Goal: Transaction & Acquisition: Purchase product/service

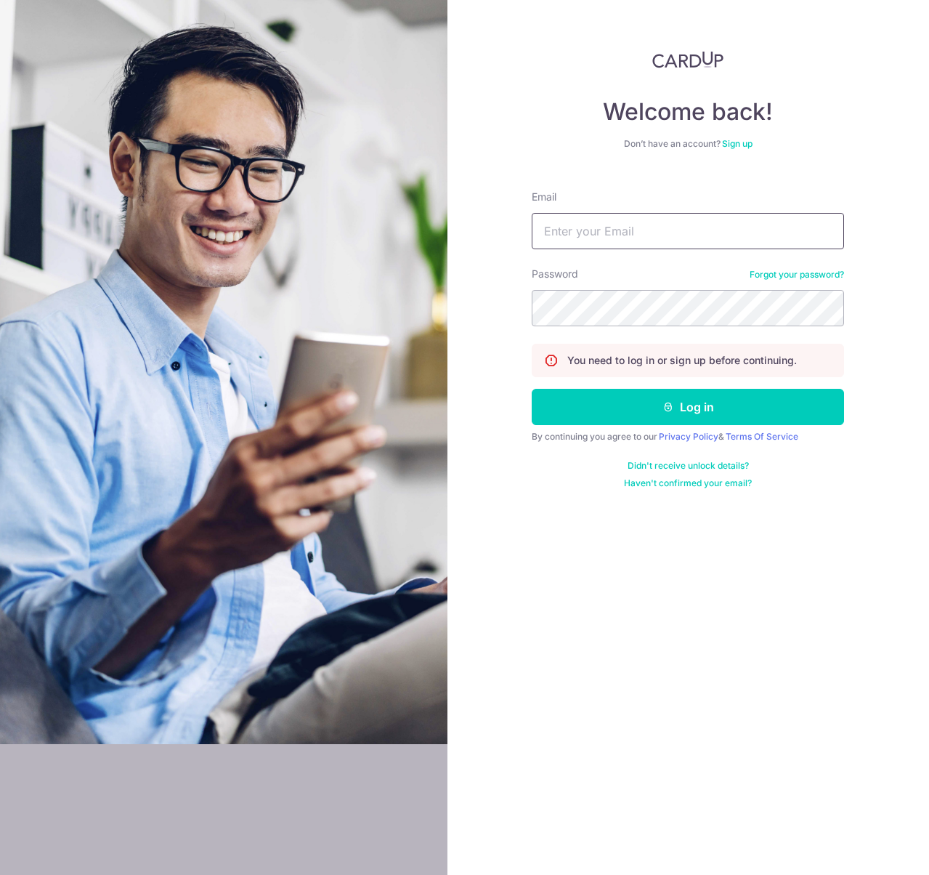
type input "admin@sinhongpoh.com"
click at [677, 410] on button "Log in" at bounding box center [688, 407] width 312 height 36
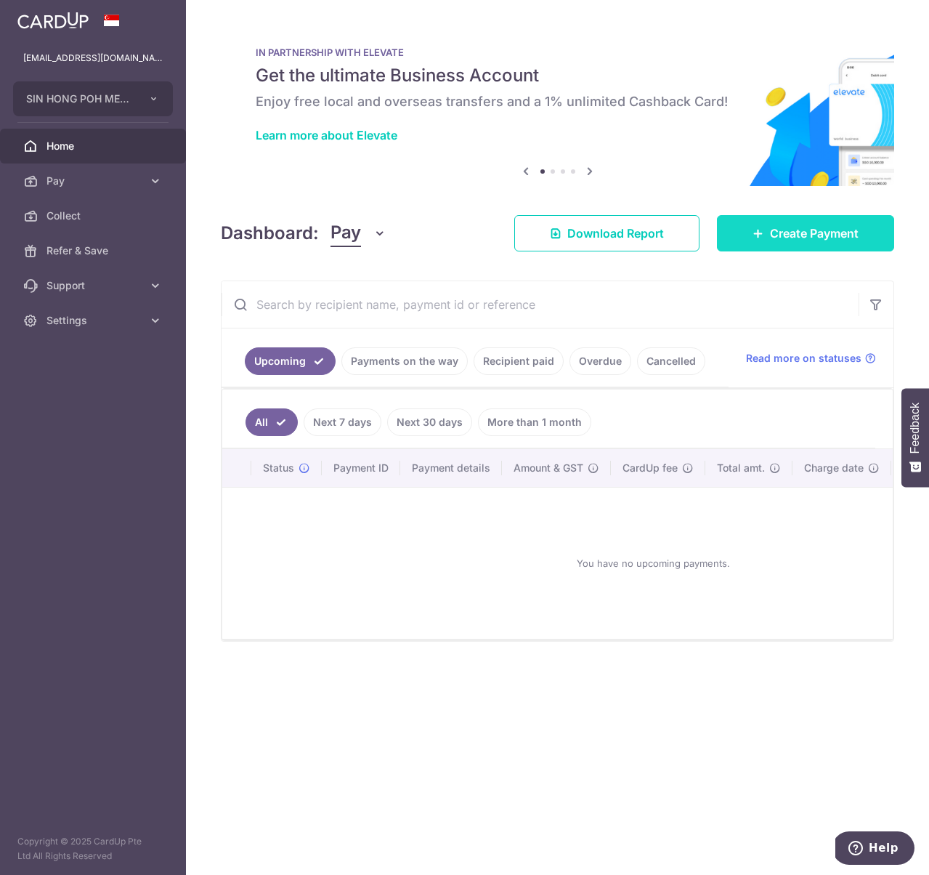
click at [782, 241] on link "Create Payment" at bounding box center [805, 233] width 177 height 36
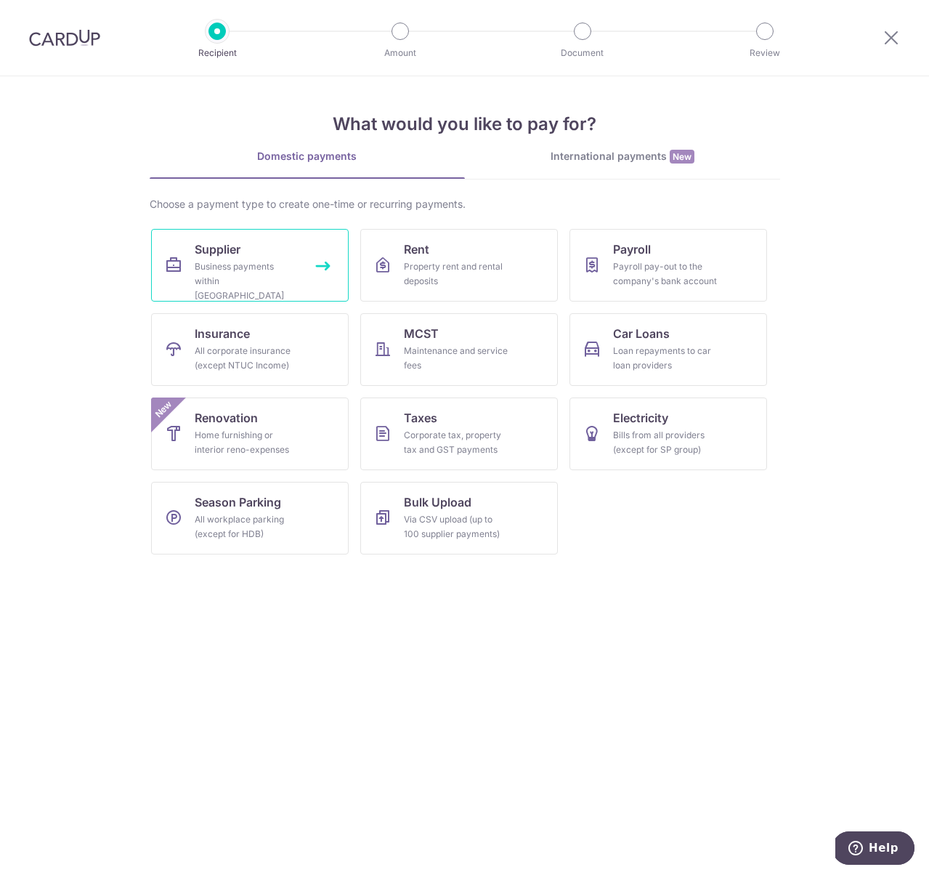
click at [258, 257] on link "Supplier Business payments within Singapore" at bounding box center [250, 265] width 198 height 73
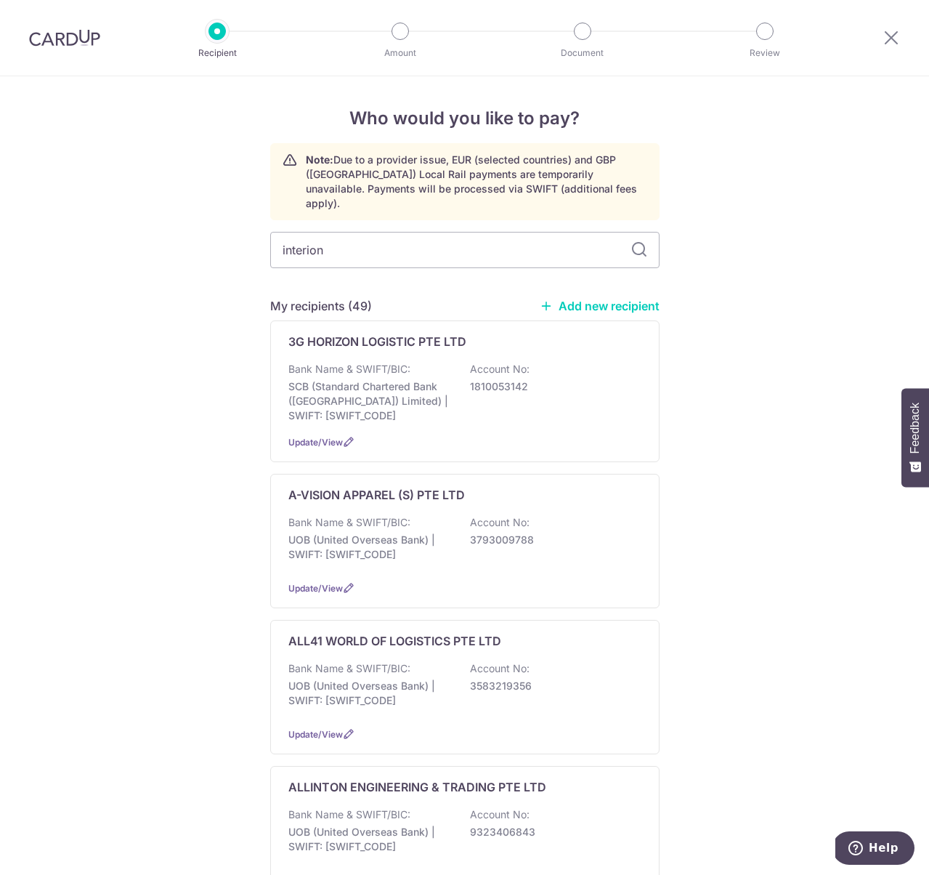
type input "interion"
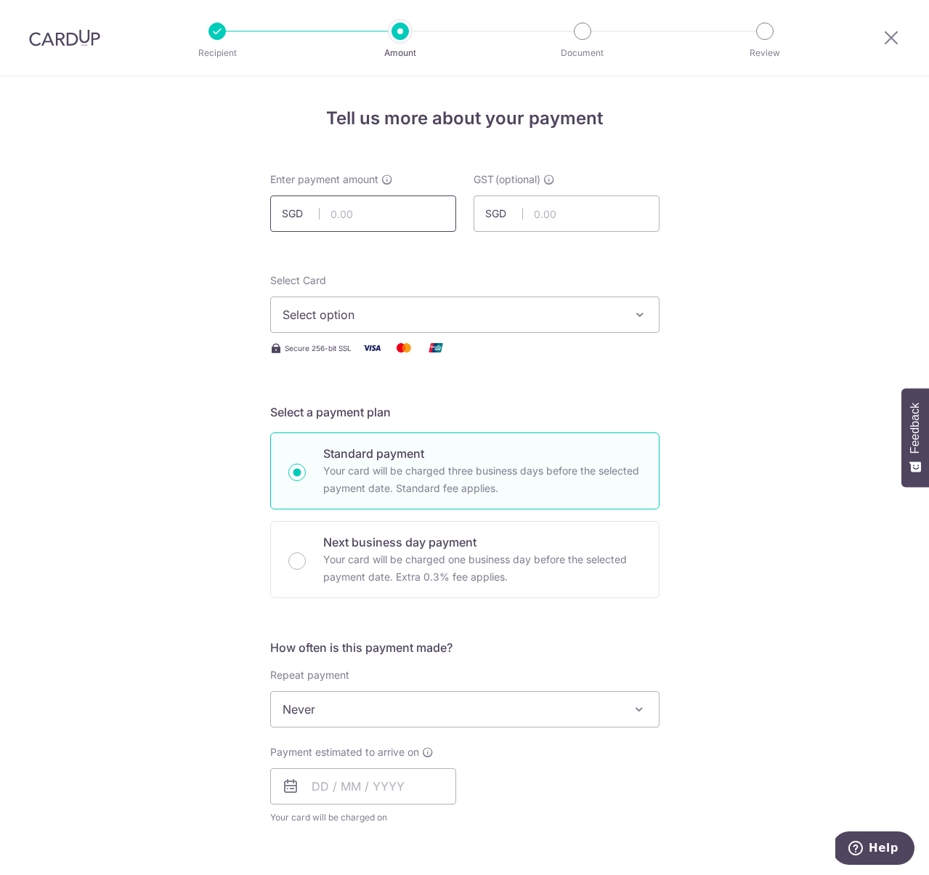
click at [367, 220] on input "text" at bounding box center [363, 213] width 186 height 36
type input "1,180.00"
click at [514, 318] on span "Select option" at bounding box center [452, 314] width 339 height 17
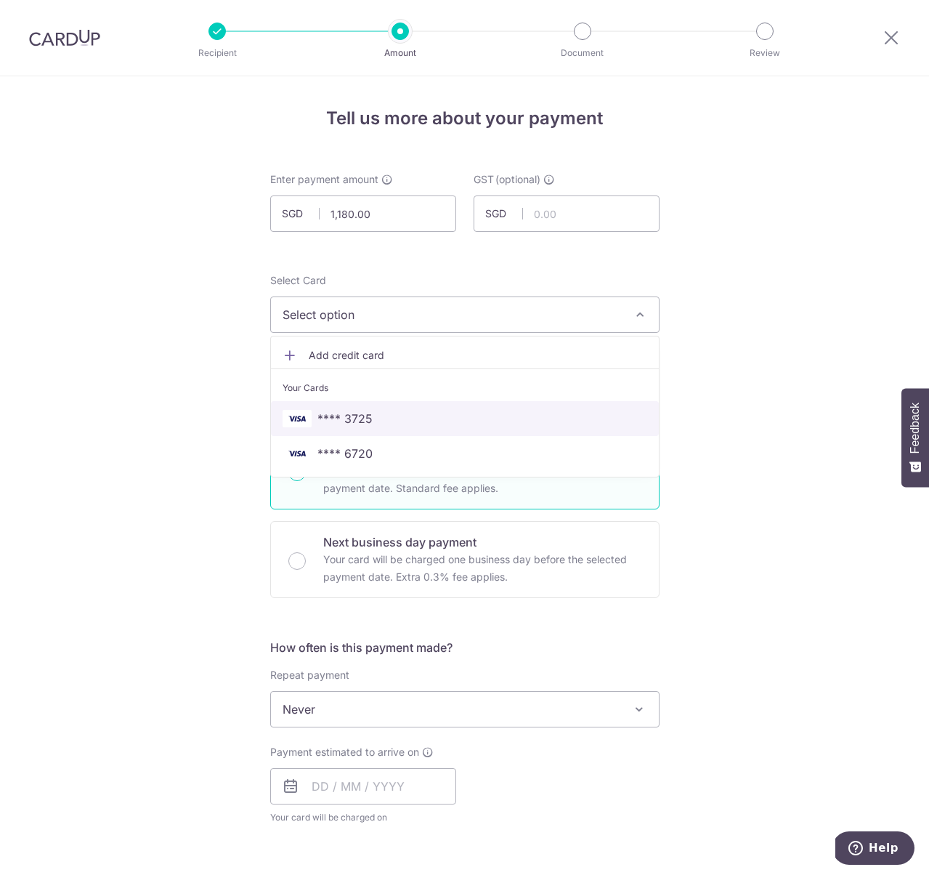
click at [388, 424] on span "**** 3725" at bounding box center [465, 418] width 365 height 17
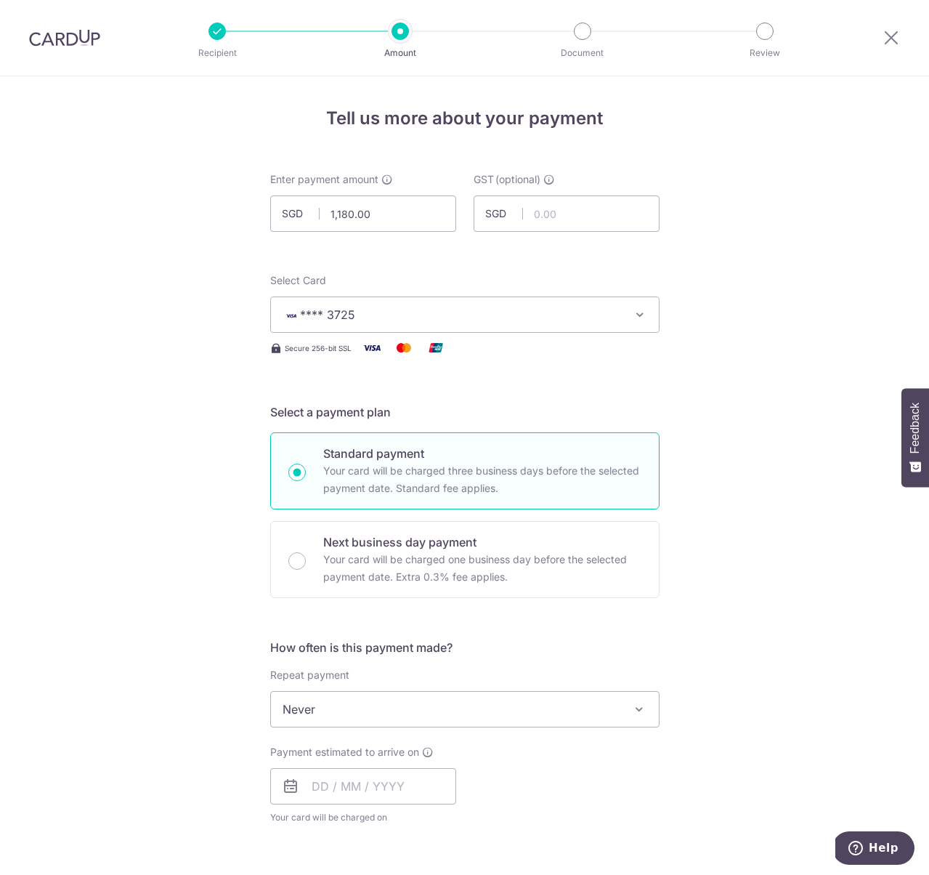
scroll to position [132, 0]
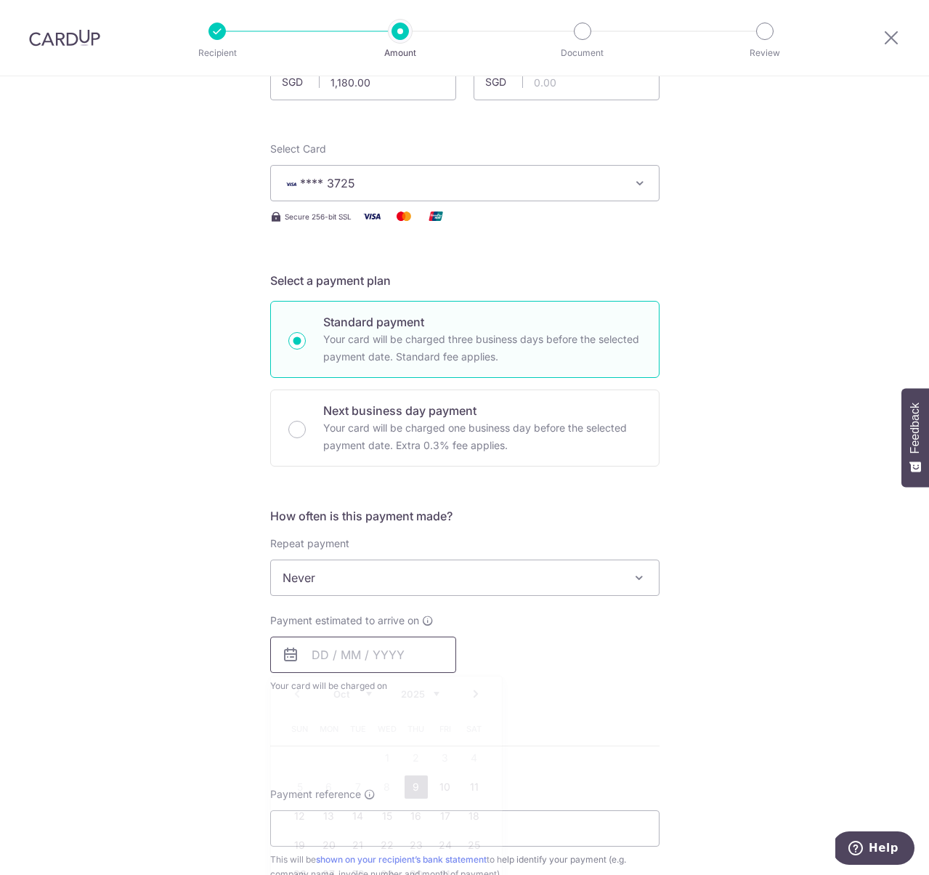
click at [388, 665] on input "text" at bounding box center [363, 655] width 186 height 36
drag, startPoint x: 407, startPoint y: 775, endPoint x: 443, endPoint y: 619, distance: 160.3
click at [406, 775] on link "9" at bounding box center [416, 786] width 23 height 23
type input "09/10/2025"
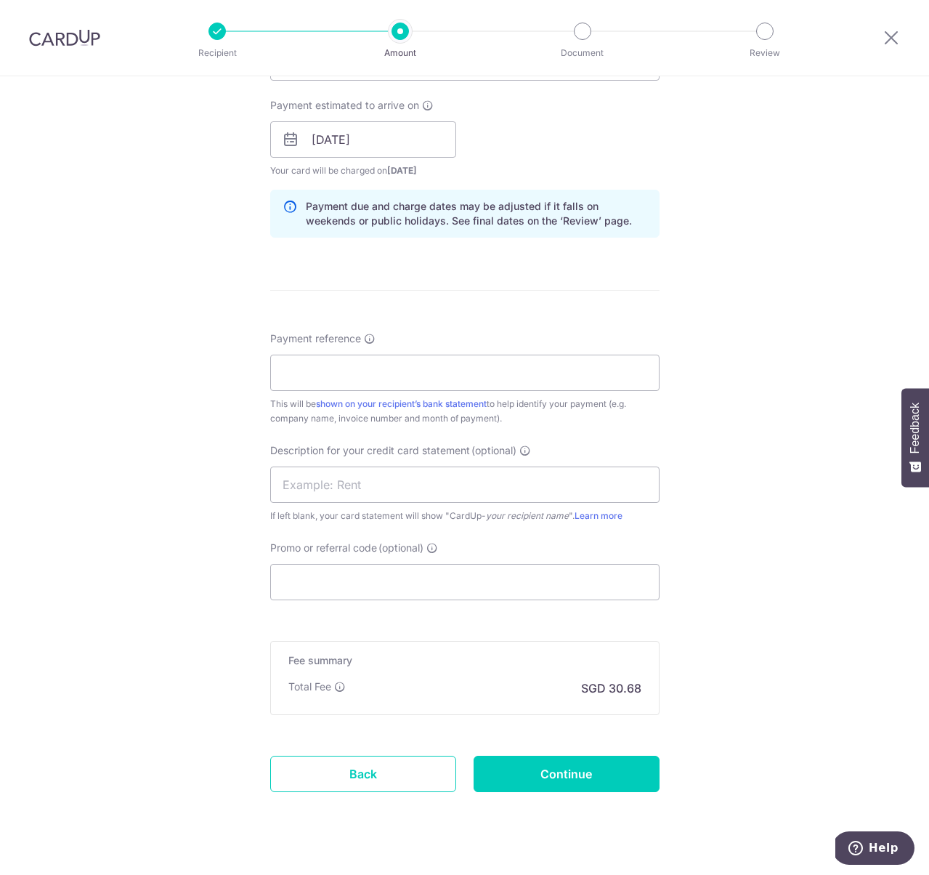
scroll to position [673, 0]
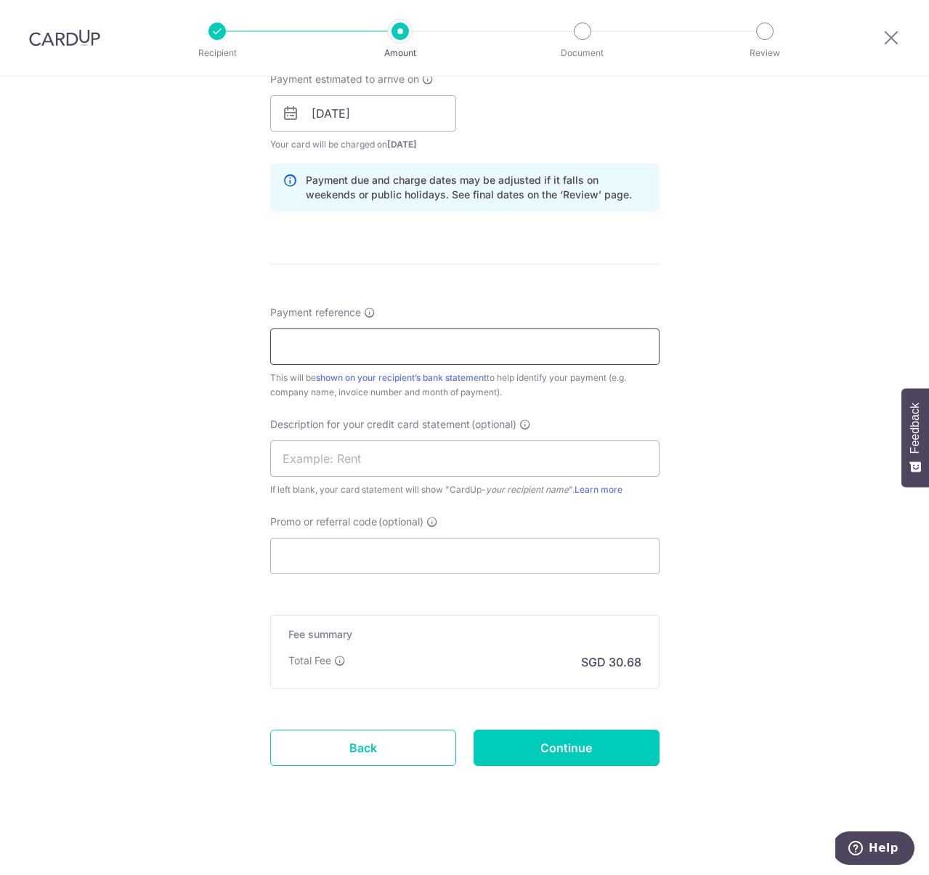
click at [414, 355] on input "Payment reference" at bounding box center [465, 346] width 390 height 36
type input "INV26-02685"
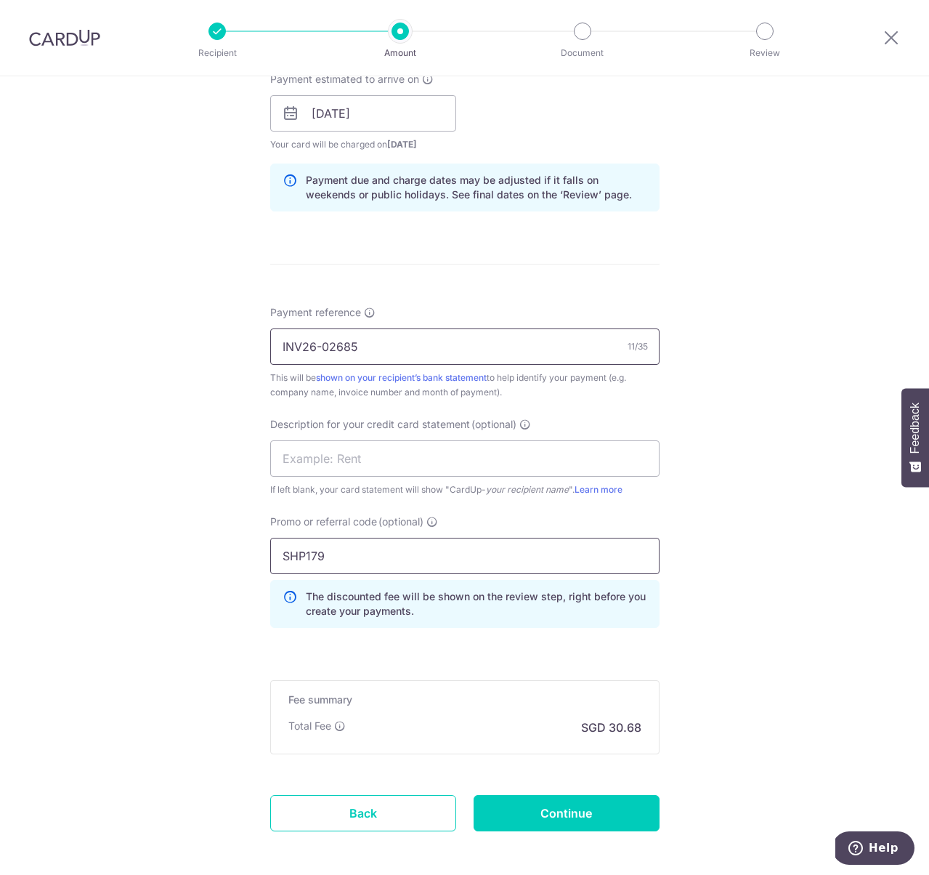
type input "SHP179"
click at [616, 811] on input "Continue" at bounding box center [567, 813] width 186 height 36
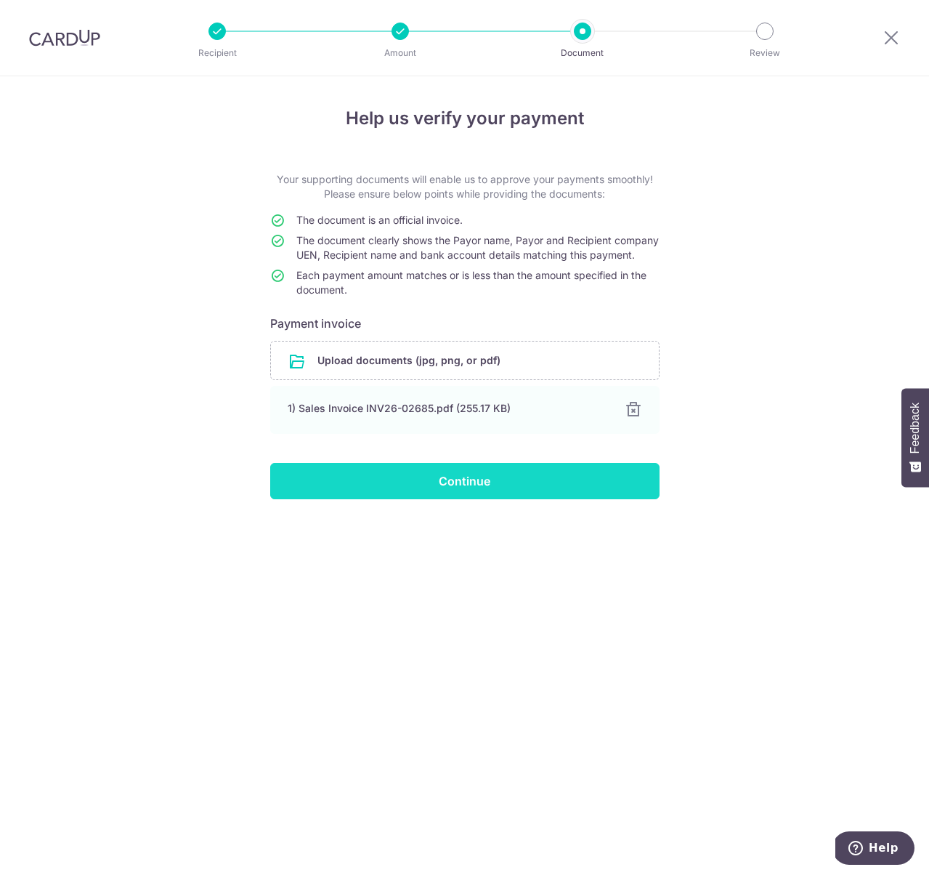
click at [333, 492] on input "Continue" at bounding box center [465, 481] width 390 height 36
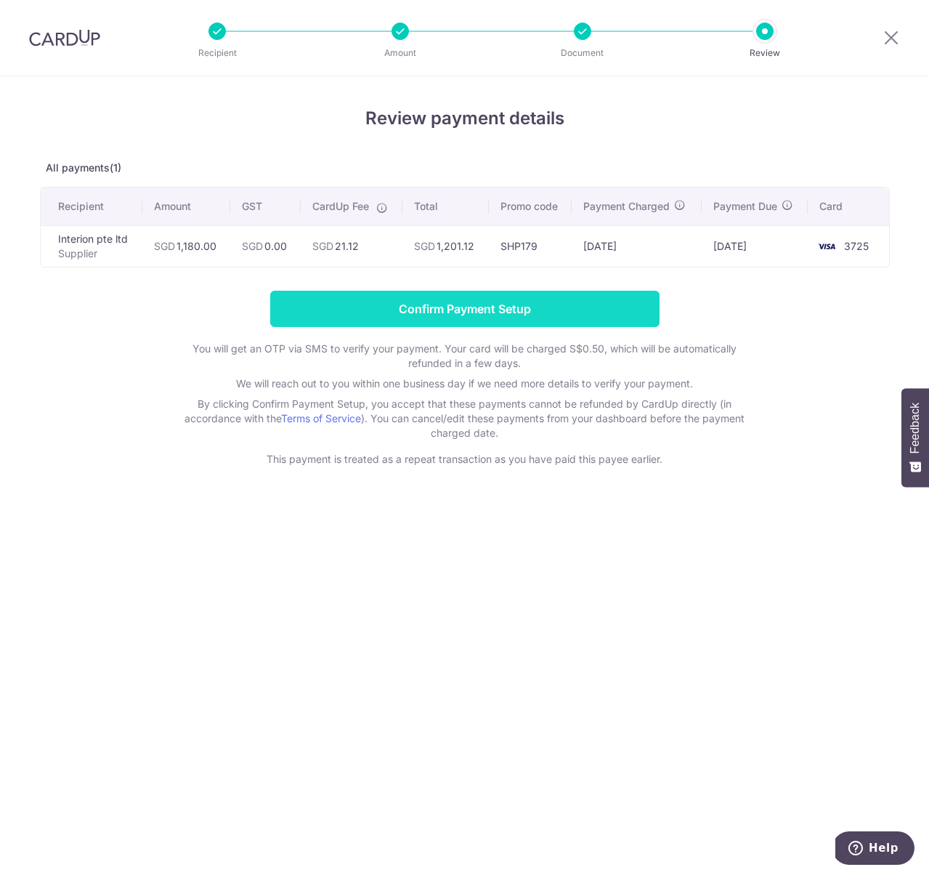
click at [556, 307] on input "Confirm Payment Setup" at bounding box center [465, 309] width 390 height 36
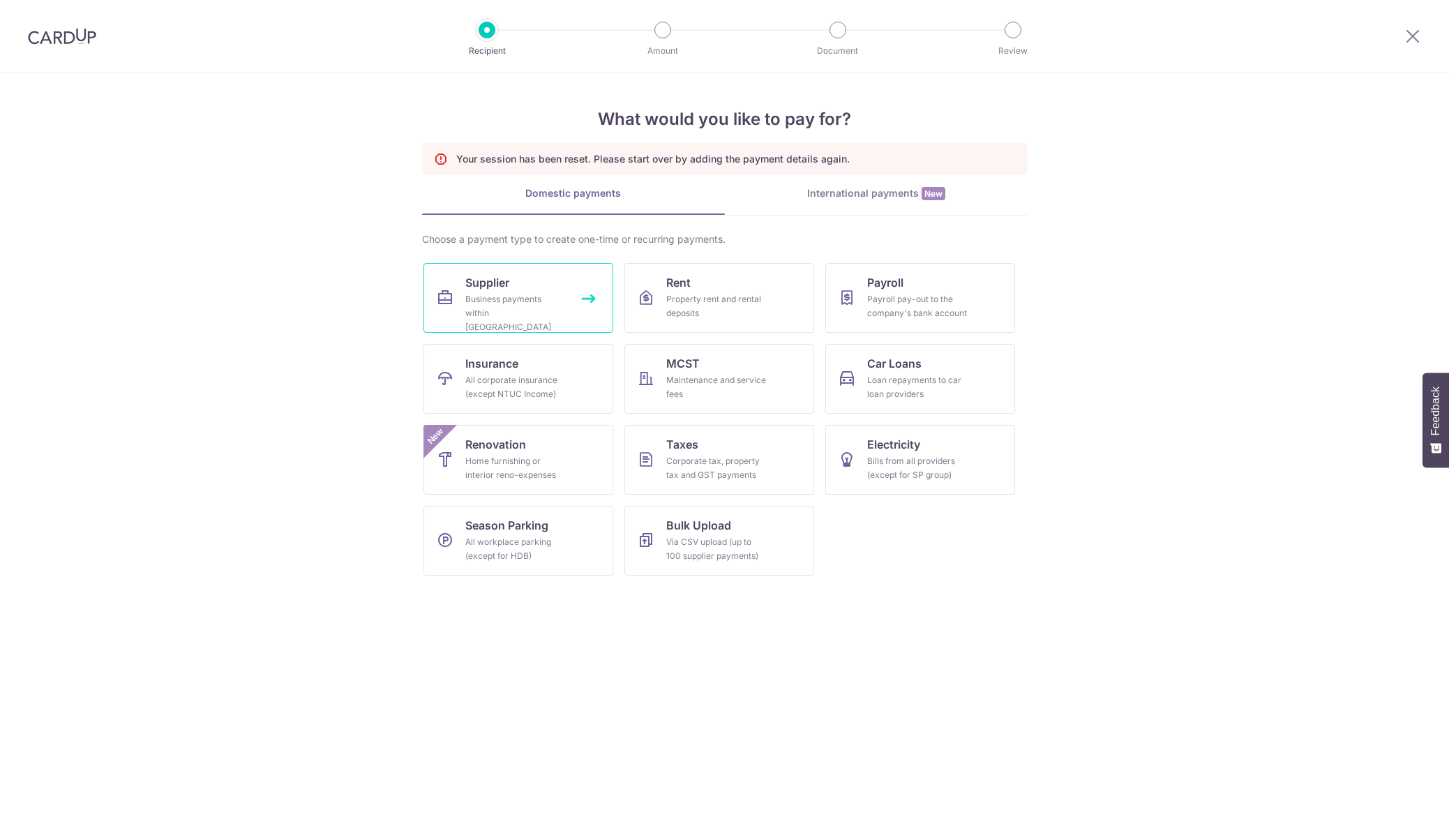
click at [525, 294] on div "Business payments within [GEOGRAPHIC_DATA]" at bounding box center [516, 314] width 101 height 42
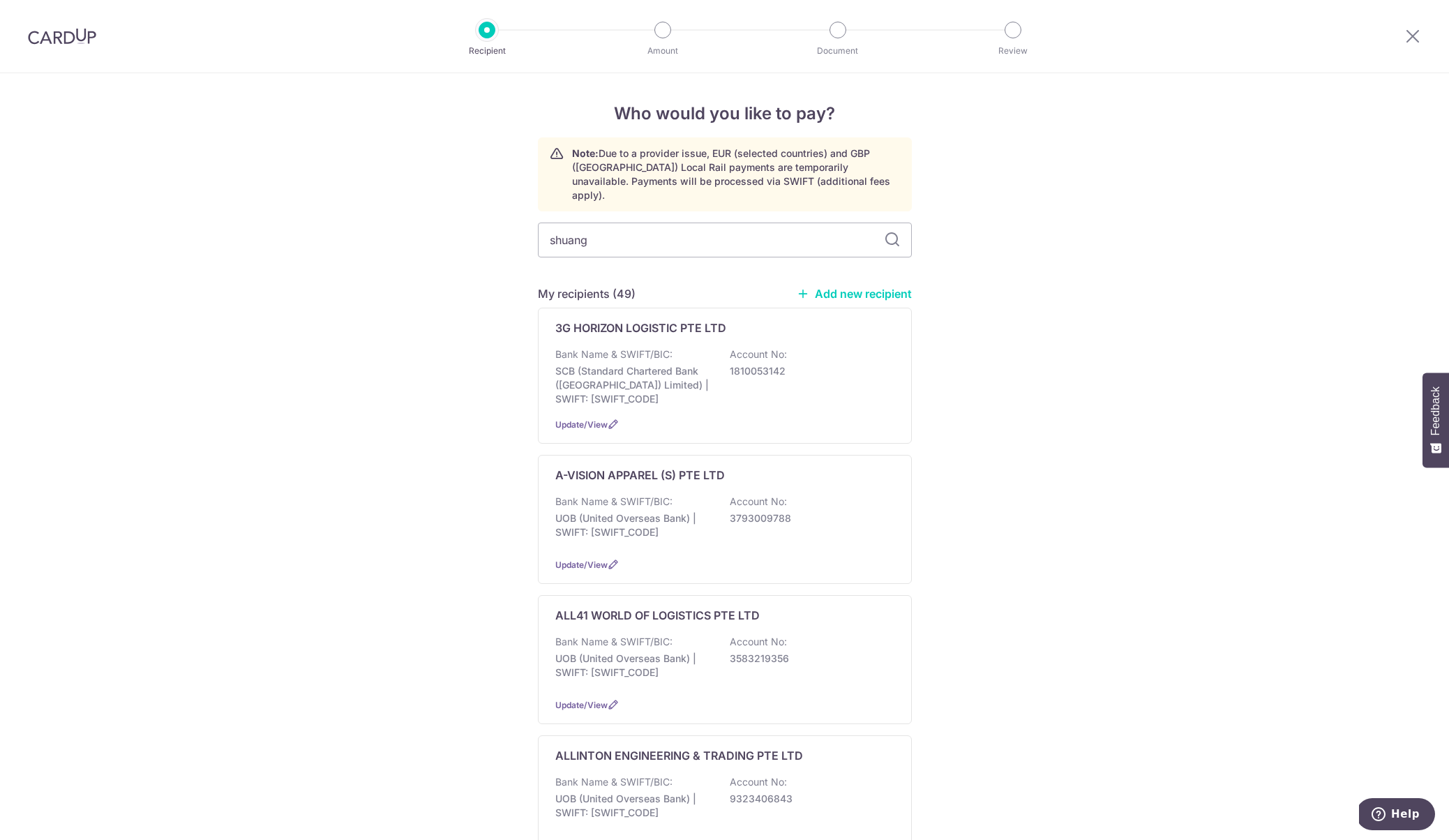
type input "shuang"
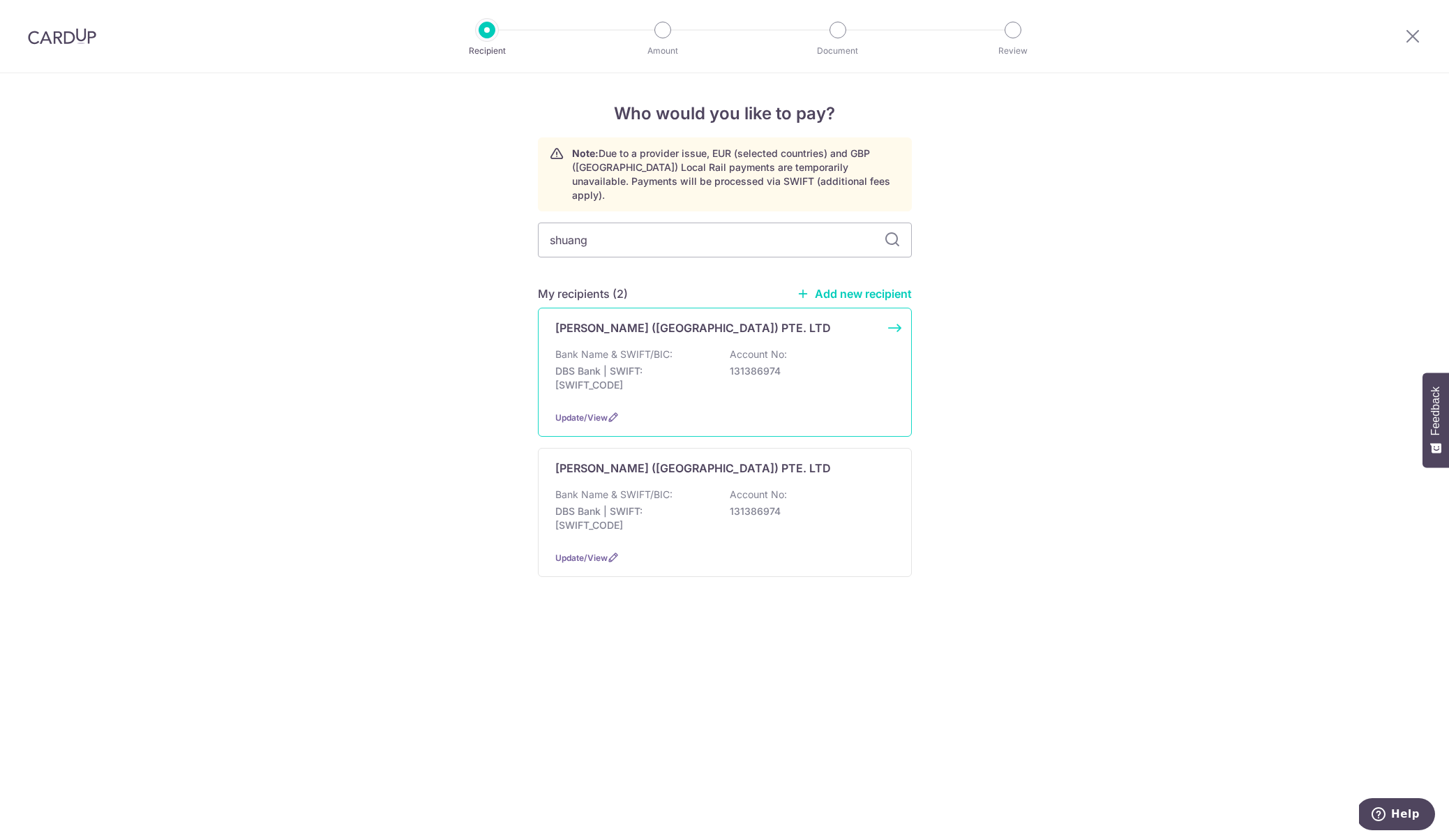
click at [757, 366] on div "Bank Name & SWIFT/BIC: DBS Bank | SWIFT: DBSSSGSGXXX Account No: 131386974" at bounding box center [724, 373] width 339 height 52
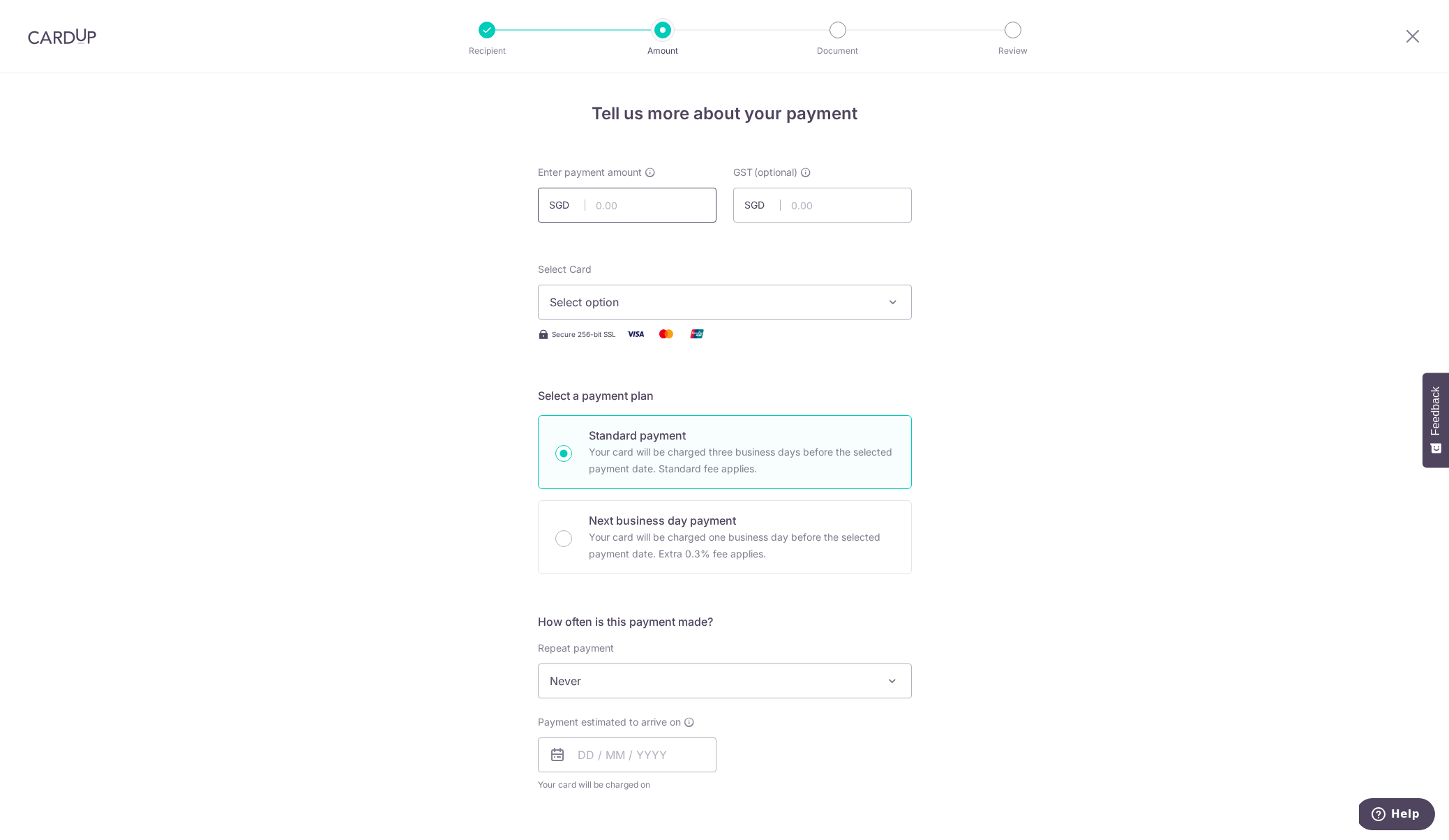
click at [653, 209] on input "text" at bounding box center [627, 204] width 179 height 35
type input "680.00"
click at [609, 290] on button "Select option" at bounding box center [725, 302] width 374 height 35
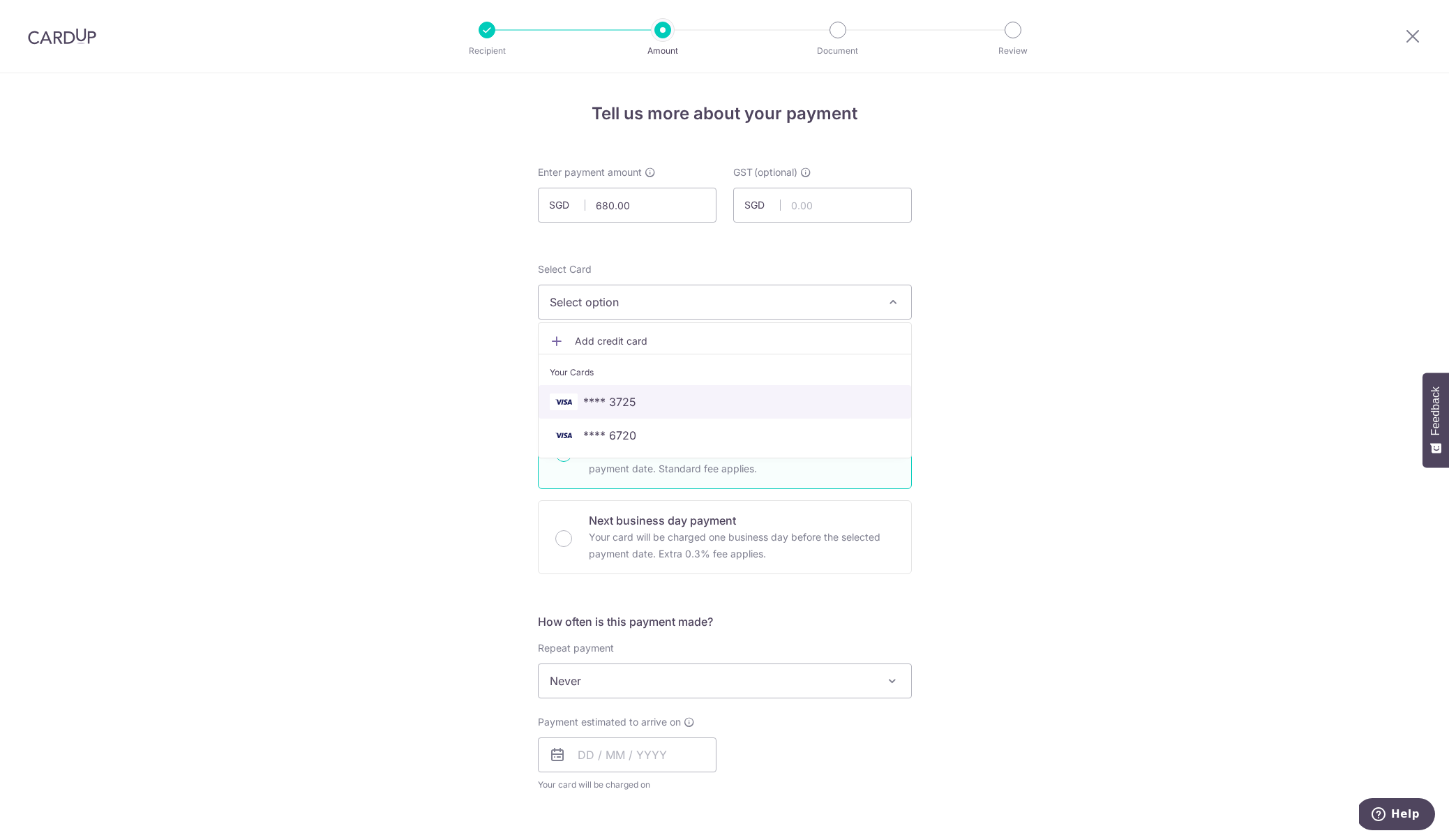
click at [638, 400] on span "**** 3725" at bounding box center [725, 401] width 350 height 16
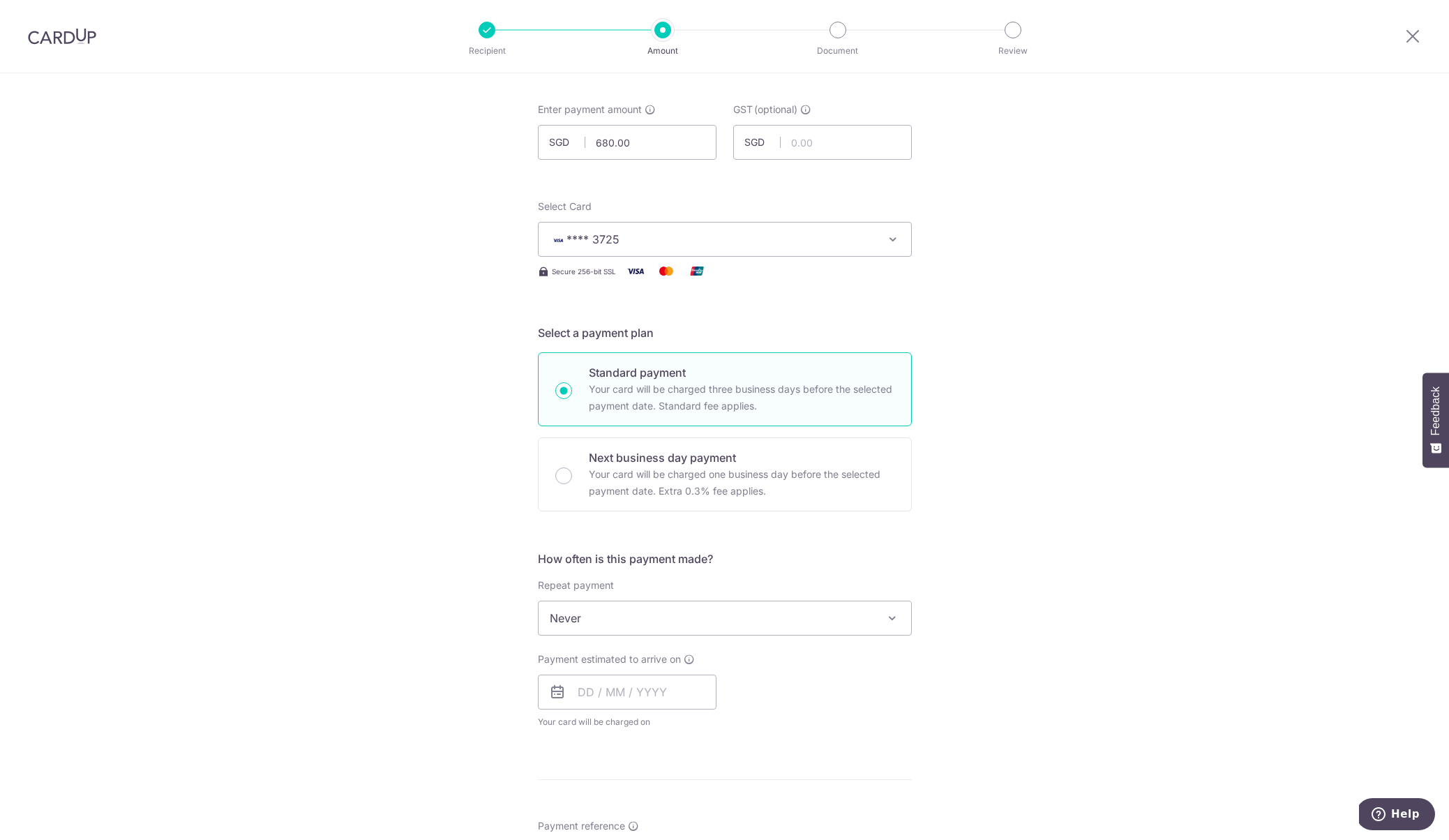
scroll to position [132, 0]
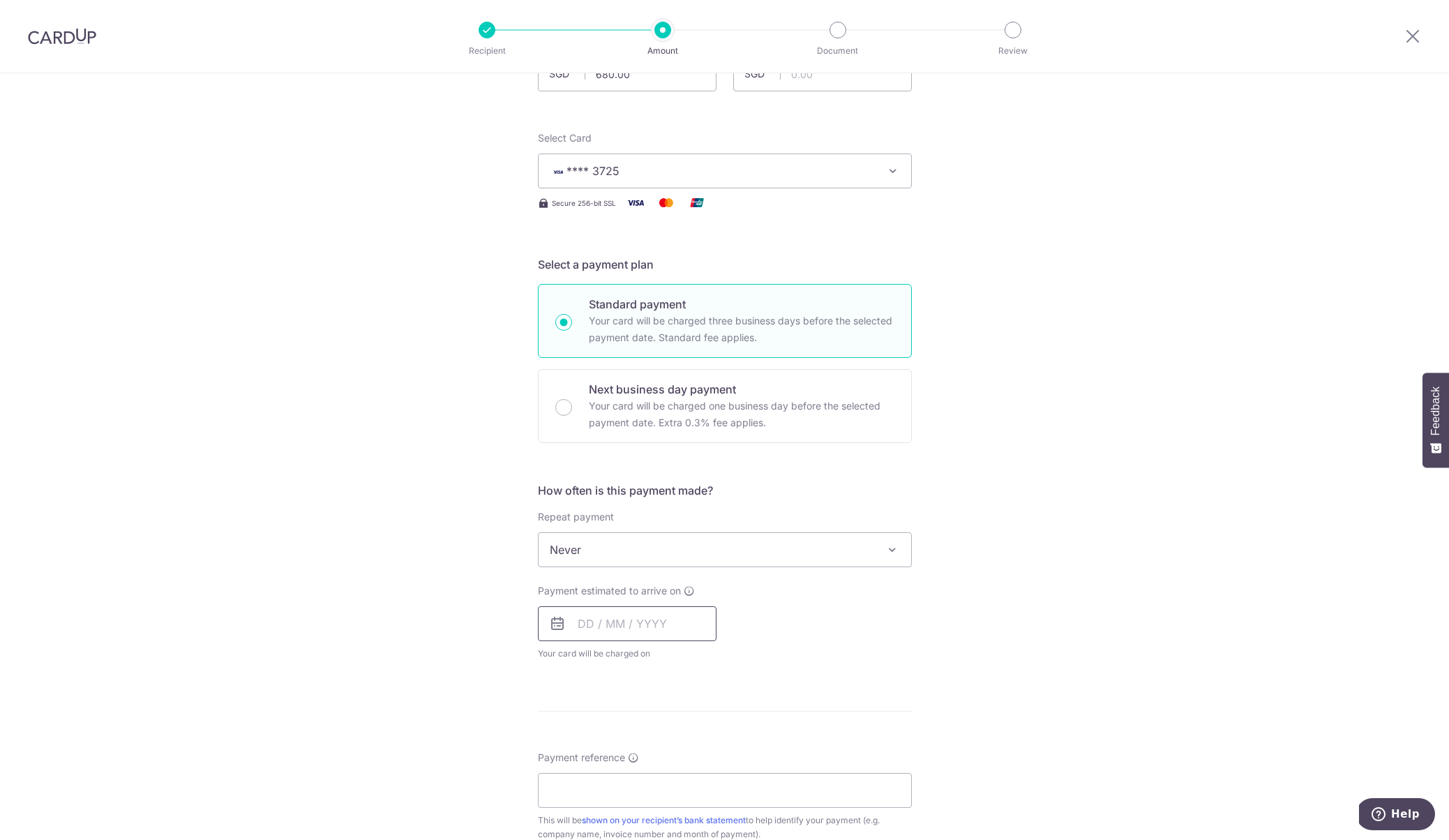
click at [655, 619] on input "text" at bounding box center [627, 624] width 179 height 35
click at [675, 750] on link "9" at bounding box center [678, 750] width 22 height 22
type input "[DATE]"
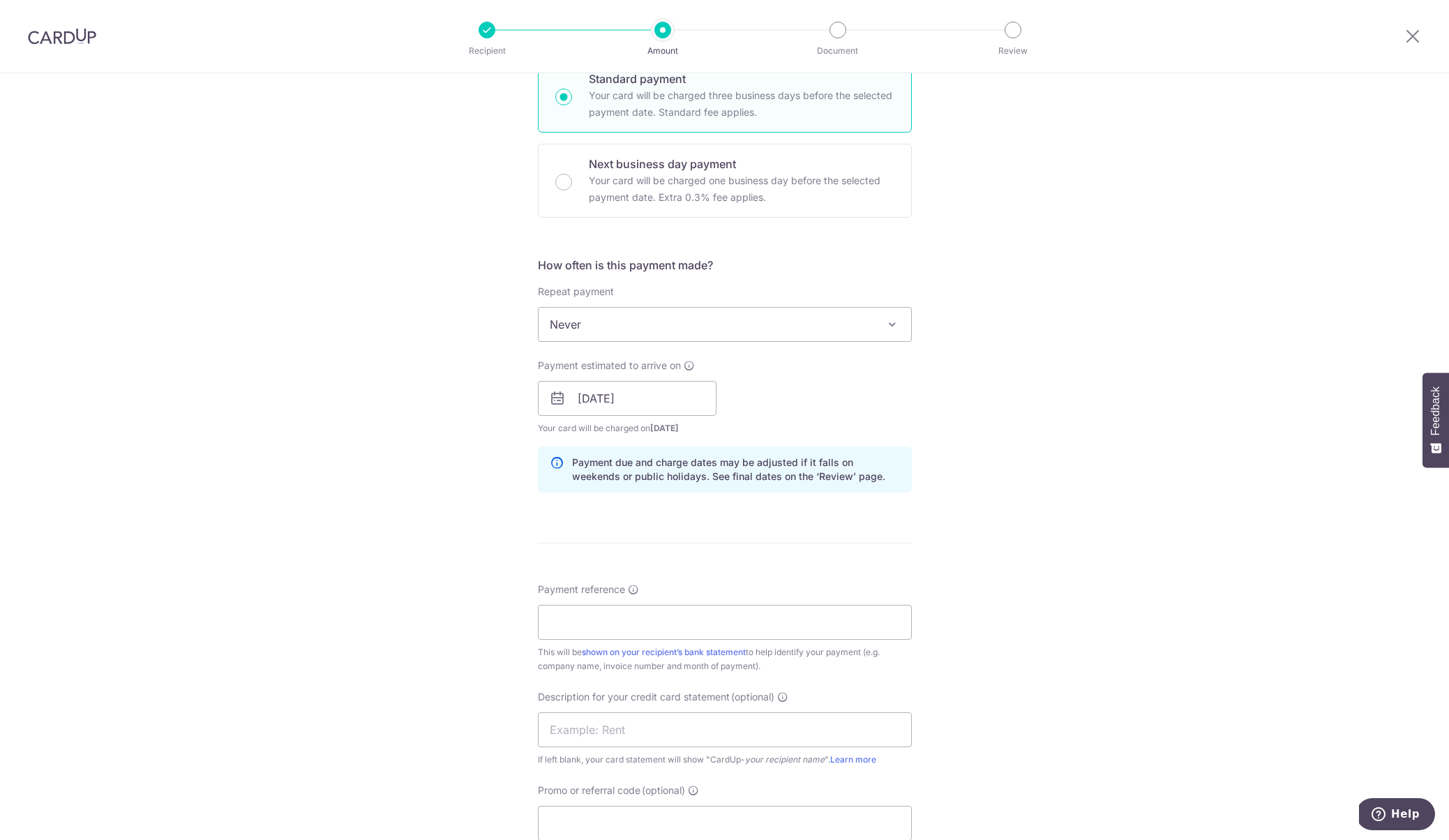
scroll to position [407, 0]
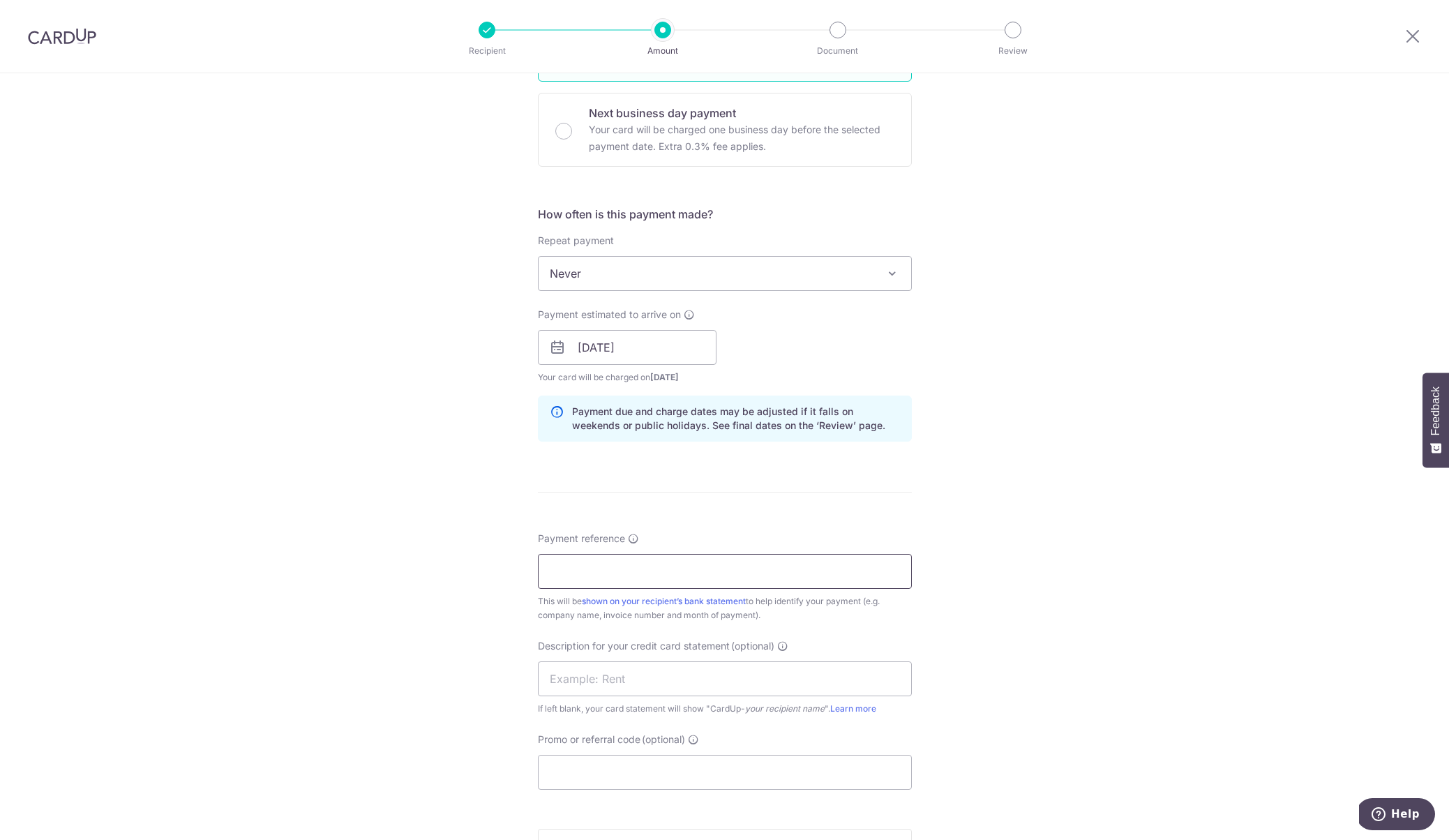
click at [670, 573] on input "Payment reference" at bounding box center [725, 571] width 374 height 35
type input "SHP179"
click at [624, 581] on input "SHP179" at bounding box center [725, 571] width 374 height 35
click at [625, 576] on input "SHP179" at bounding box center [725, 571] width 374 height 35
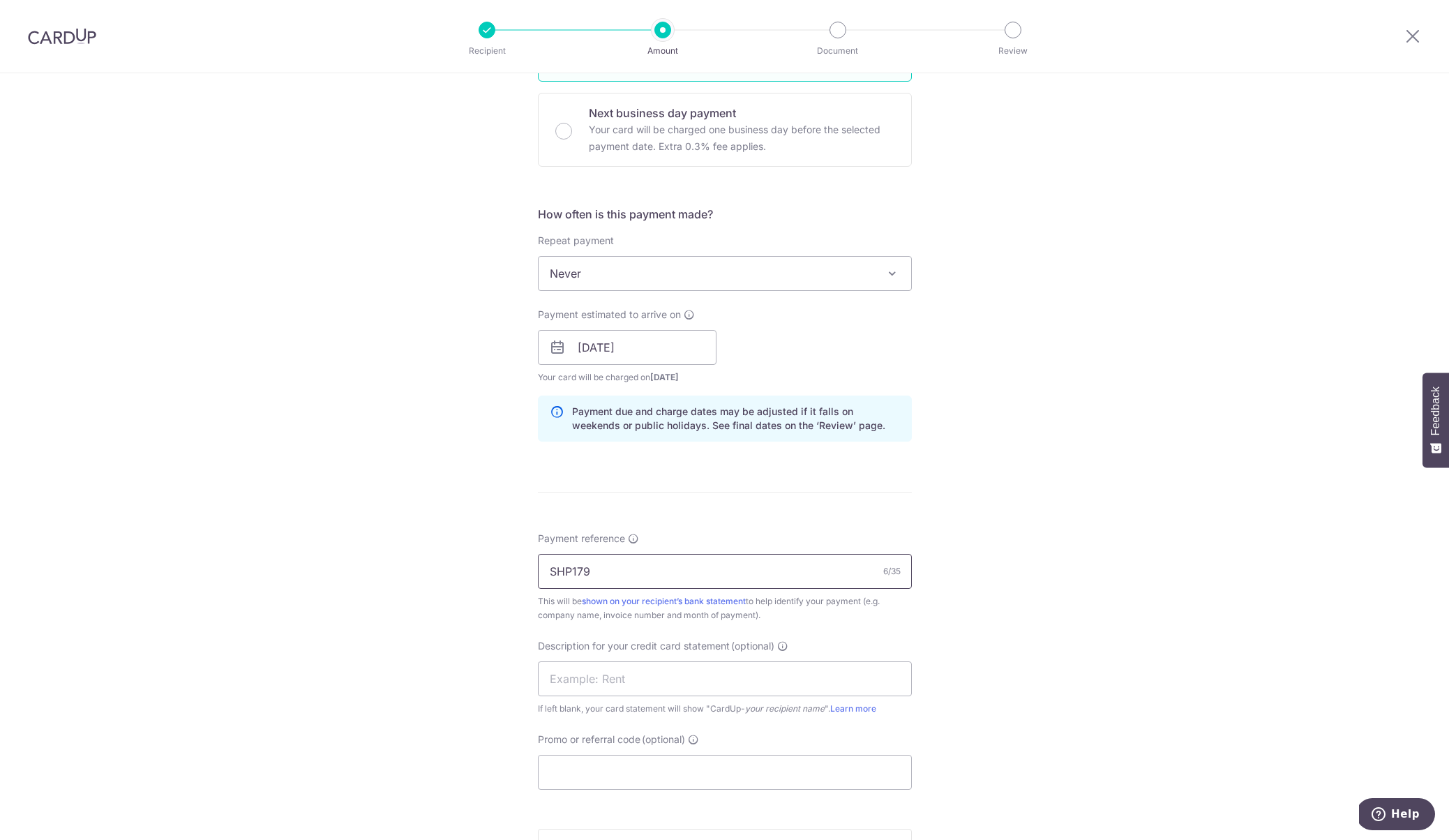
click at [611, 571] on input "SHP179" at bounding box center [725, 571] width 374 height 35
click at [622, 767] on input "Promo or referral code (optional)" at bounding box center [725, 772] width 374 height 35
paste input "SHP179"
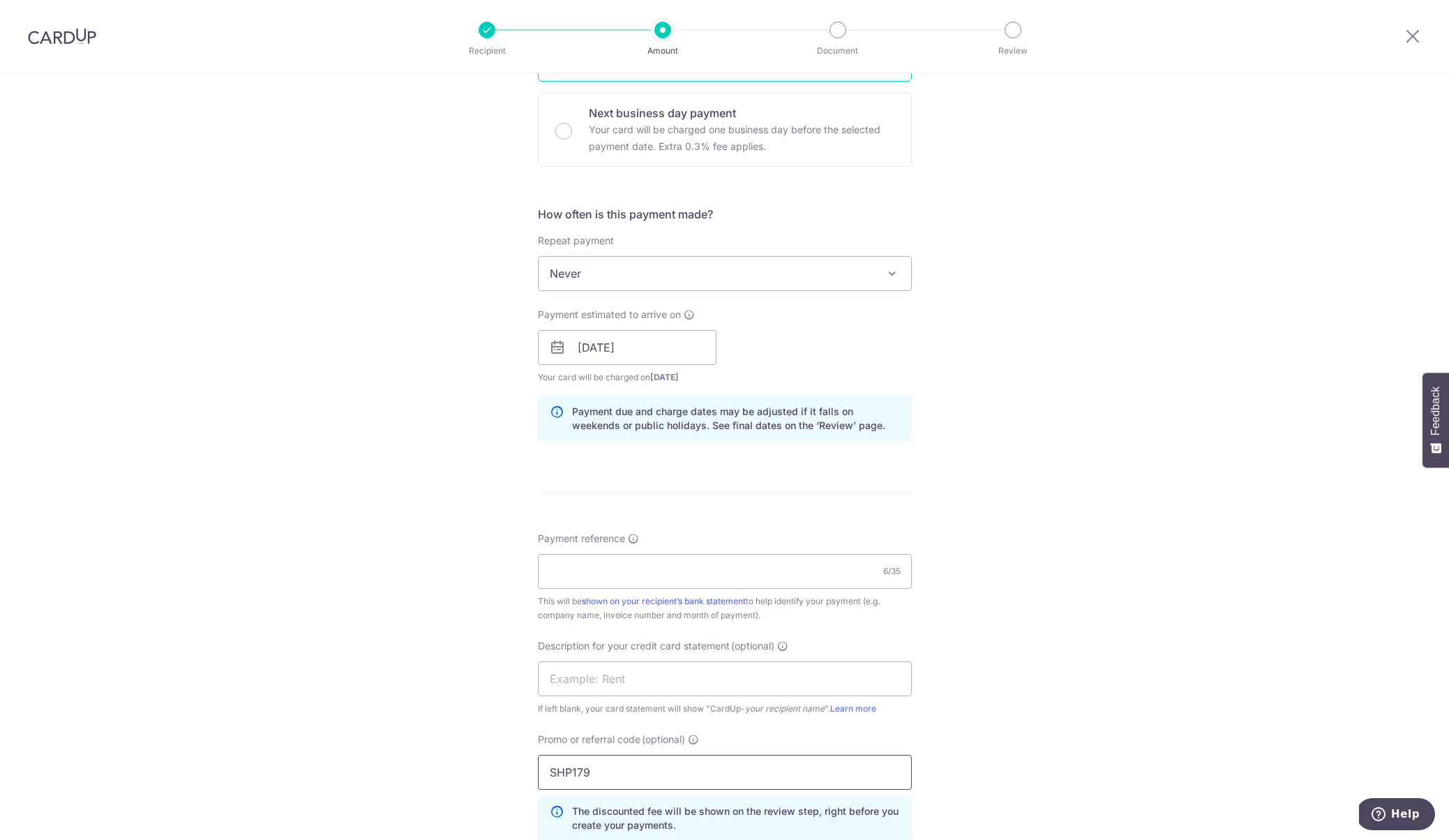
scroll to position [703, 0]
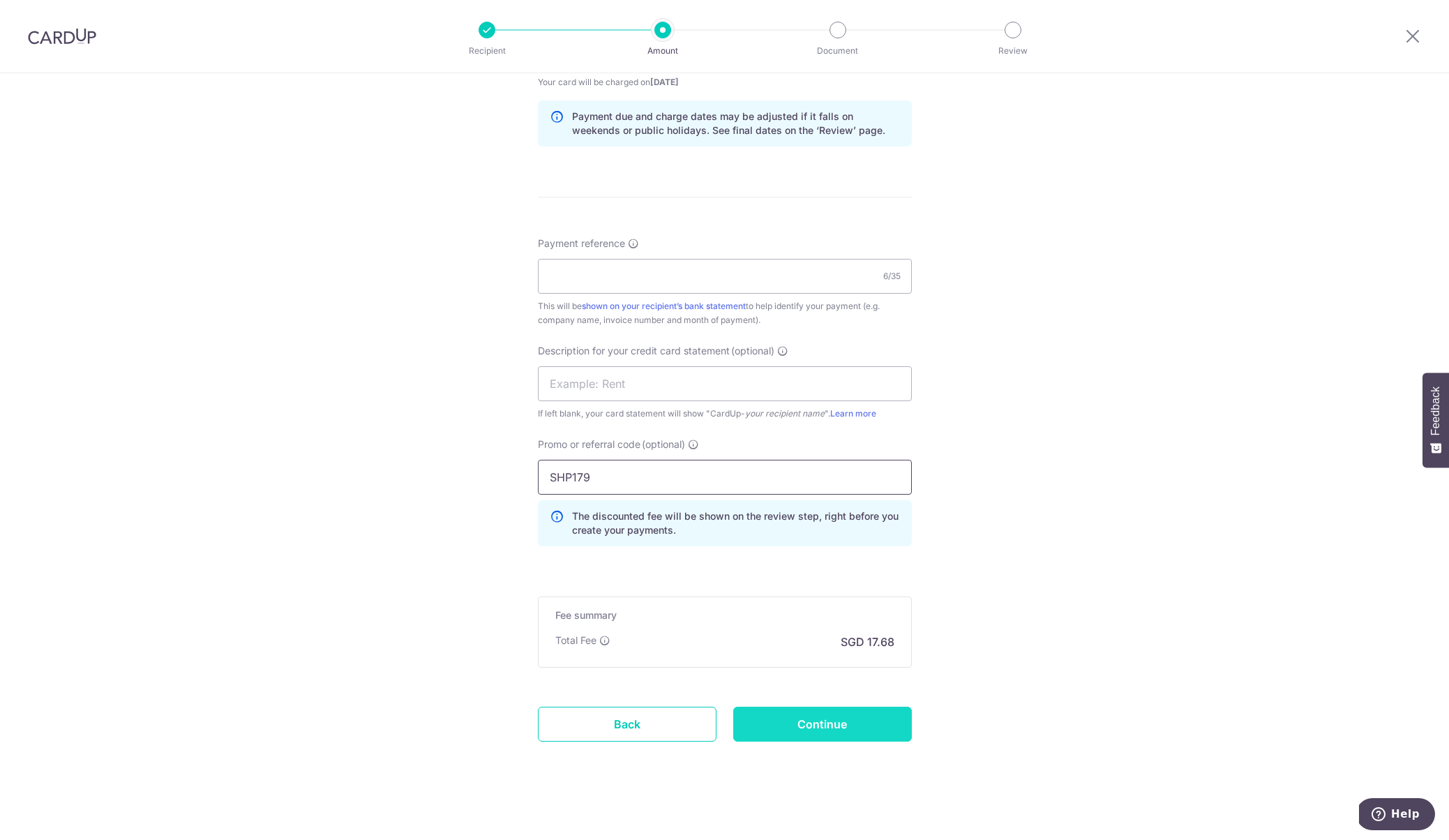
type input "SHP179"
click at [809, 734] on input "Continue" at bounding box center [823, 724] width 179 height 35
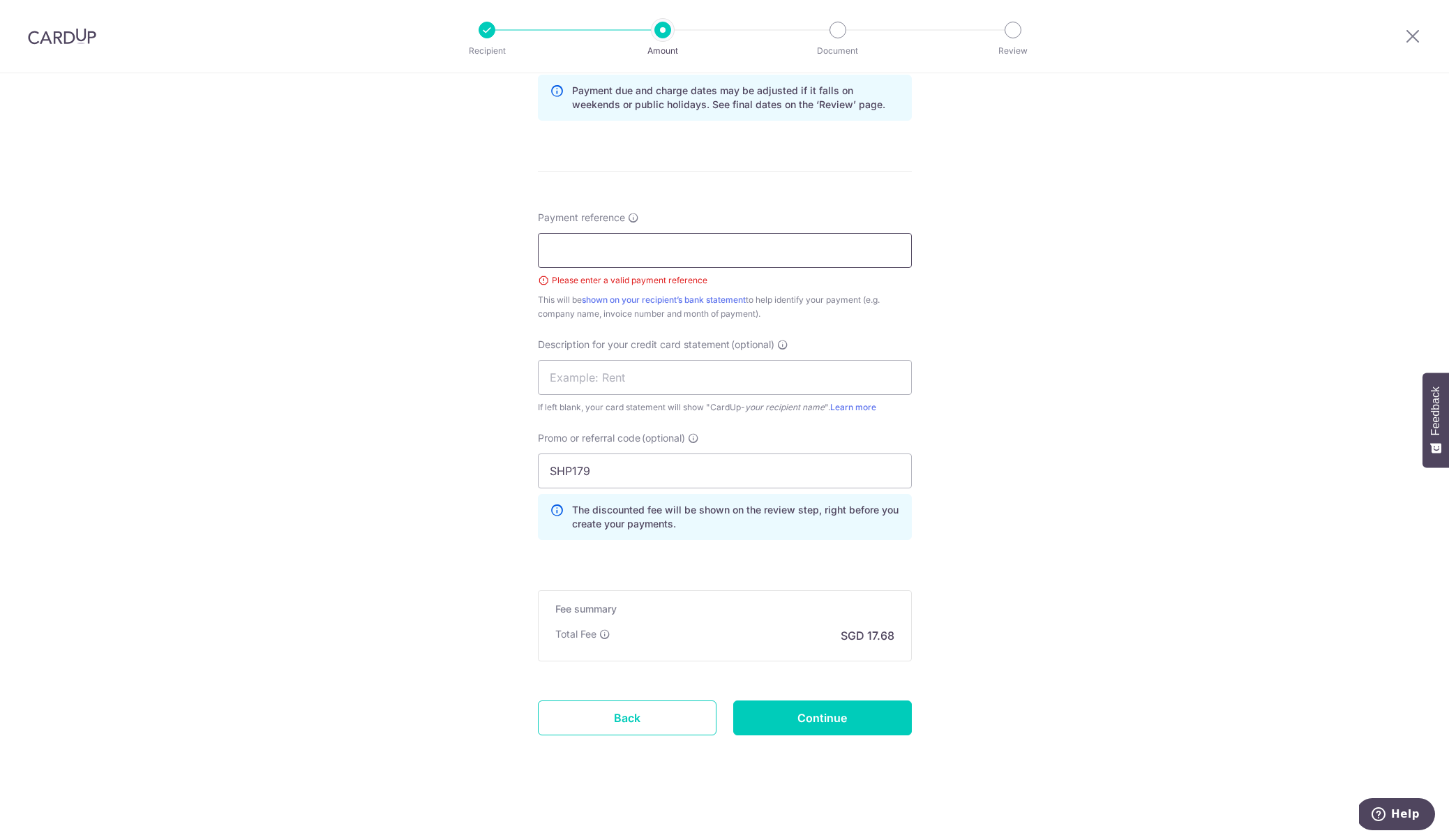
click at [563, 258] on input "Payment reference" at bounding box center [725, 251] width 374 height 35
type input "KOPI"
click at [803, 694] on form "Enter payment amount SGD 680.00 680.00 GST (optional) SGD Select Card **** 3725…" at bounding box center [725, 106] width 374 height 1337
click at [803, 719] on input "Continue" at bounding box center [823, 718] width 179 height 35
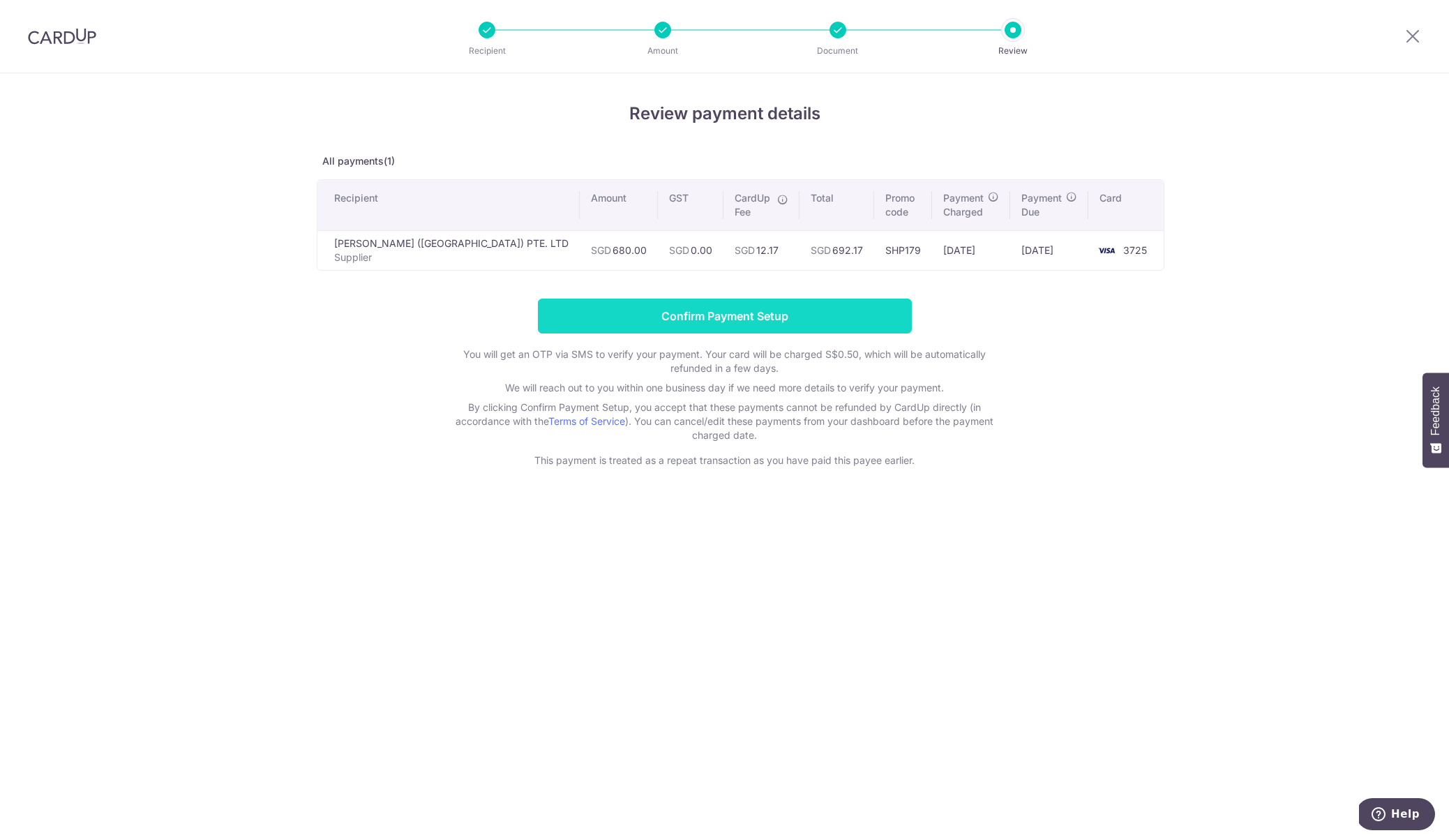
click at [721, 306] on input "Confirm Payment Setup" at bounding box center [725, 316] width 374 height 35
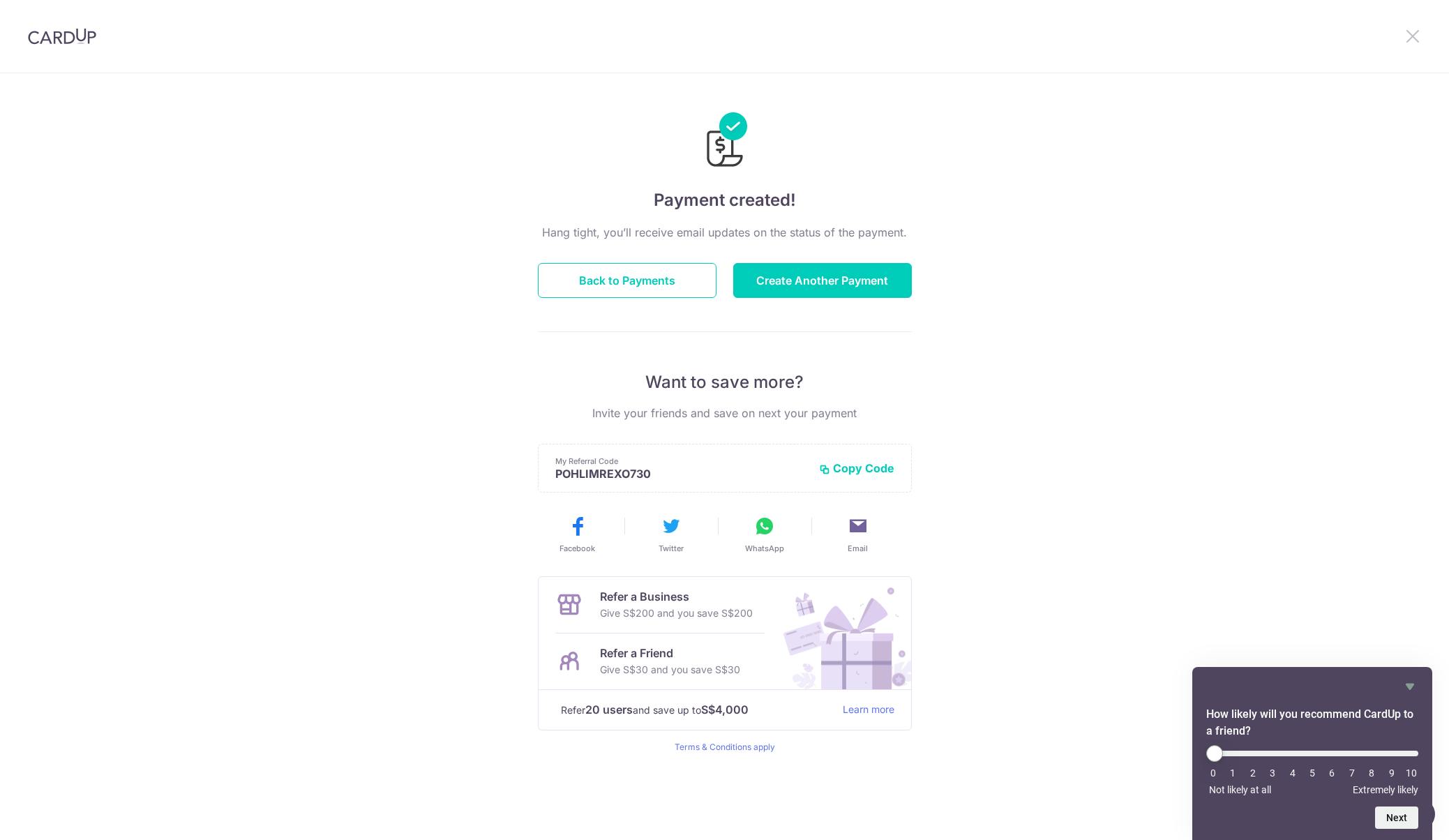
click at [1413, 33] on icon at bounding box center [1413, 36] width 16 height 17
